Goal: Task Accomplishment & Management: Manage account settings

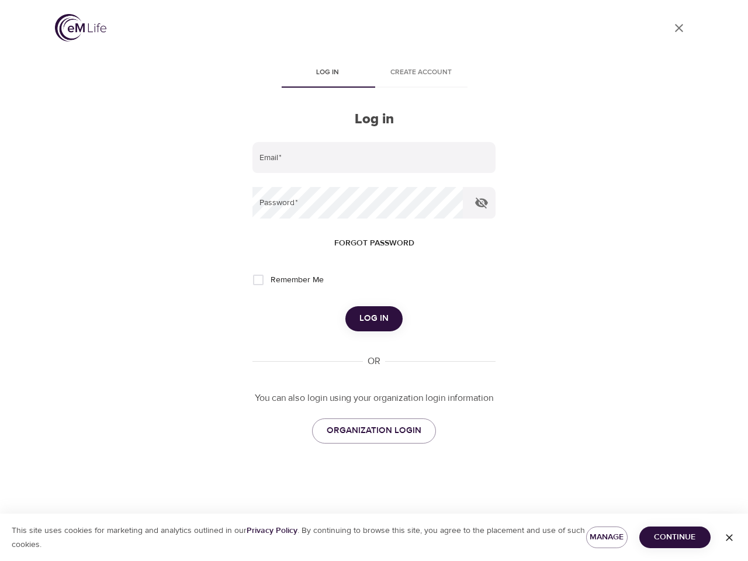
click at [327, 74] on span "Log in" at bounding box center [326, 73] width 79 height 12
click at [421, 74] on span "Create account" at bounding box center [420, 73] width 79 height 12
click at [374, 158] on input "email" at bounding box center [373, 158] width 243 height 32
click at [481, 203] on icon "button" at bounding box center [481, 202] width 13 height 11
click at [374, 243] on span "Forgot password" at bounding box center [374, 243] width 80 height 15
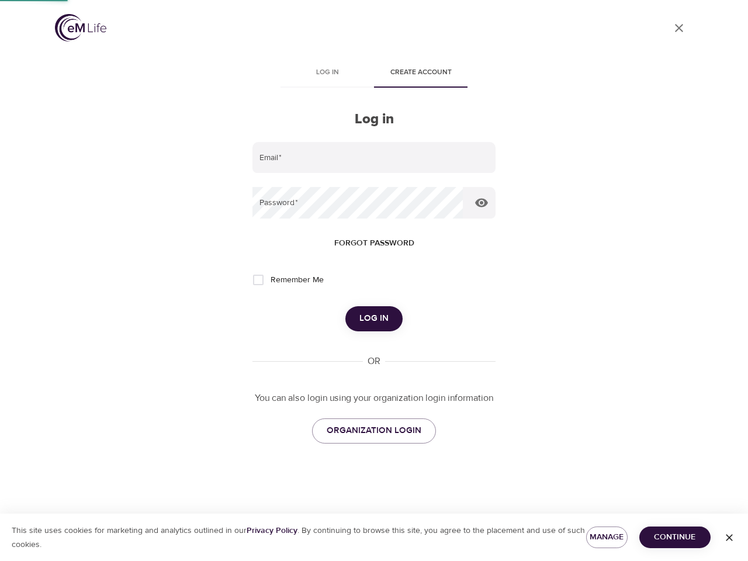
click at [374, 318] on span "Log in" at bounding box center [373, 318] width 29 height 15
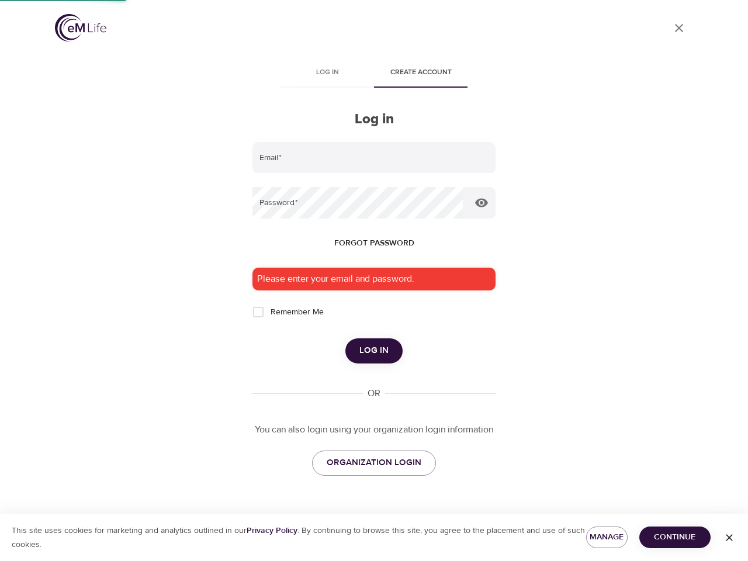
click at [606, 537] on span "Manage" at bounding box center [606, 537] width 23 height 15
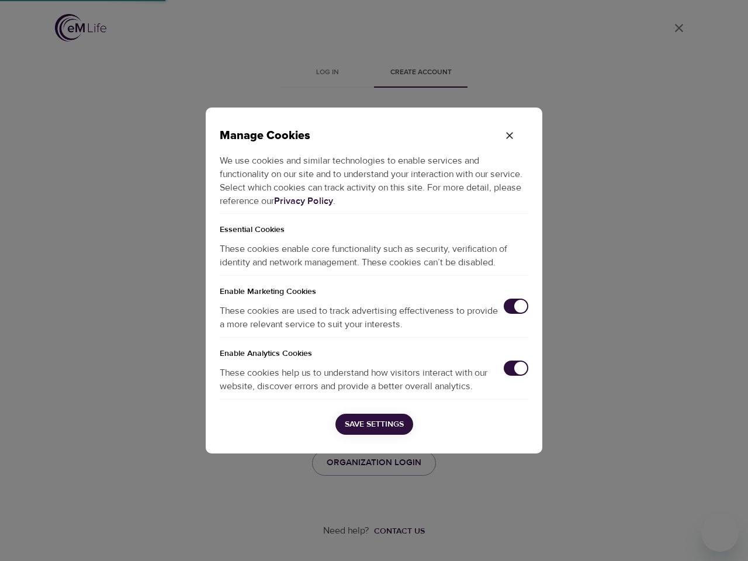
click at [675, 537] on div "Manage Cookies We use cookies and similar technologies to enable services and f…" at bounding box center [374, 280] width 748 height 561
click at [729, 538] on div "Manage Cookies We use cookies and similar technologies to enable services and f…" at bounding box center [374, 280] width 748 height 561
